Goal: Task Accomplishment & Management: Manage account settings

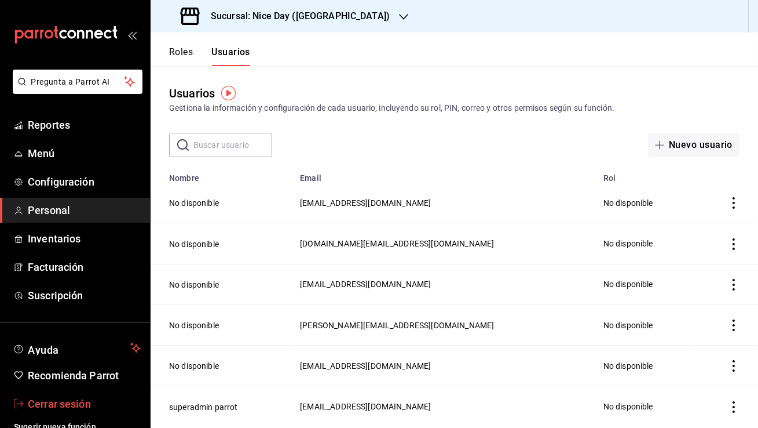
click at [57, 399] on span "Cerrar sesión" at bounding box center [84, 404] width 113 height 16
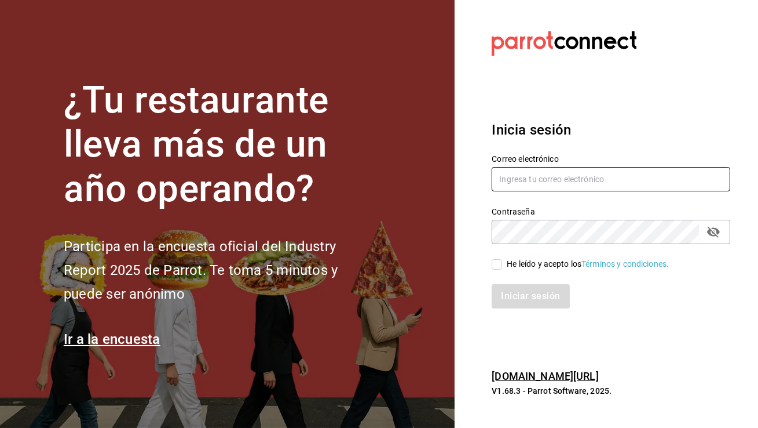
click at [509, 184] on input "text" at bounding box center [611, 179] width 239 height 24
type input "[EMAIL_ADDRESS][DOMAIN_NAME]"
click at [495, 267] on input "He leído y acepto los Términos y condiciones." at bounding box center [497, 264] width 10 height 10
checkbox input "true"
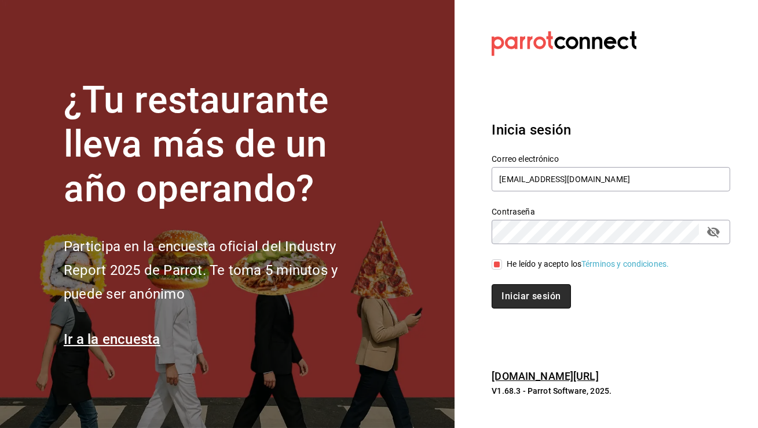
click at [508, 307] on button "Iniciar sesión" at bounding box center [531, 296] width 79 height 24
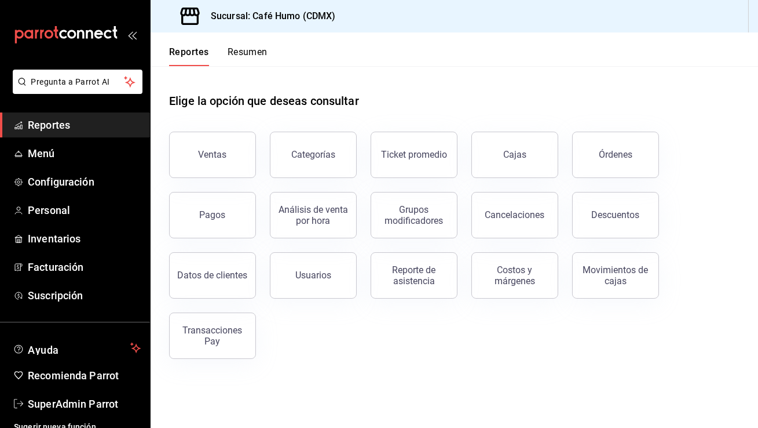
click at [74, 222] on ul "Reportes Menú Configuración Personal Inventarios Facturación Suscripción" at bounding box center [75, 209] width 150 height 195
click at [72, 242] on span "Inventarios" at bounding box center [84, 239] width 113 height 16
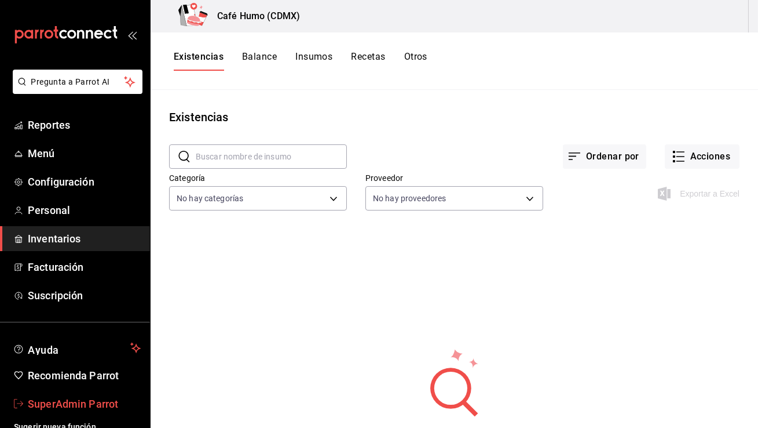
click at [53, 404] on span "SuperAdmin Parrot" at bounding box center [84, 404] width 113 height 16
